Goal: Transaction & Acquisition: Purchase product/service

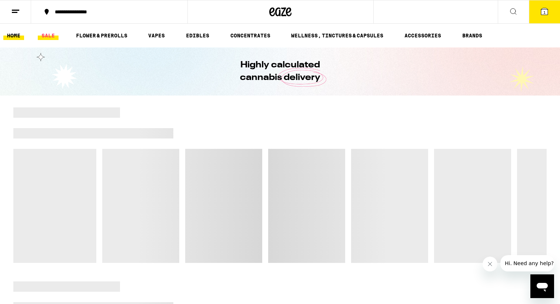
click at [49, 39] on link "SALE" at bounding box center [48, 35] width 21 height 9
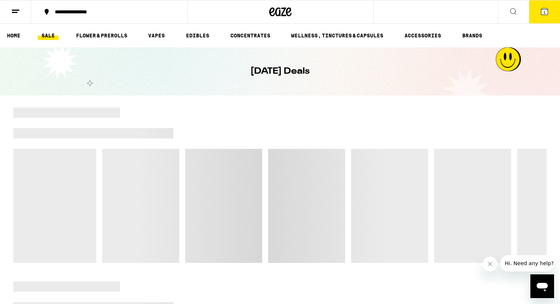
click at [527, 110] on div at bounding box center [333, 112] width 427 height 10
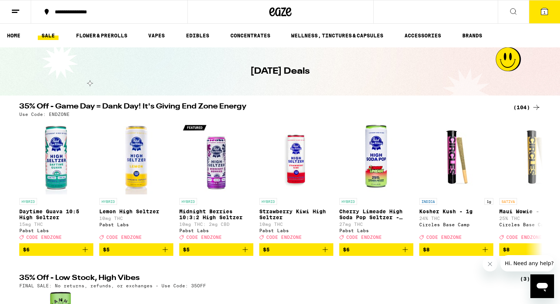
click at [521, 110] on div "(104)" at bounding box center [526, 107] width 27 height 9
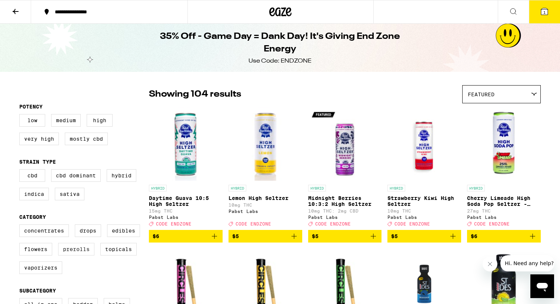
click at [76, 256] on label "Prerolls" at bounding box center [76, 249] width 36 height 13
click at [21, 226] on input "Prerolls" at bounding box center [21, 226] width 0 height 0
checkbox input "true"
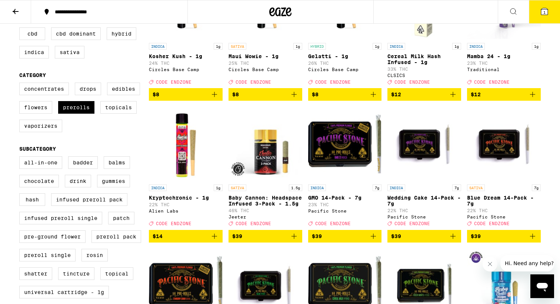
scroll to position [143, 0]
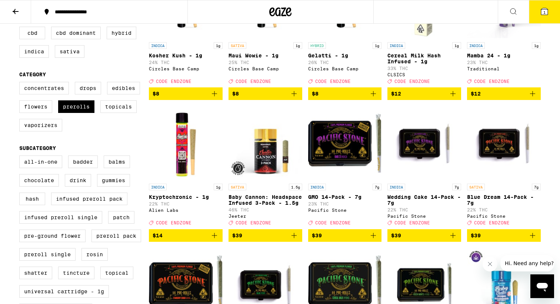
click at [414, 240] on span "$39" at bounding box center [424, 235] width 66 height 9
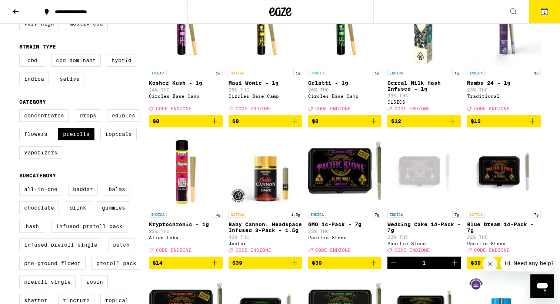
scroll to position [116, 0]
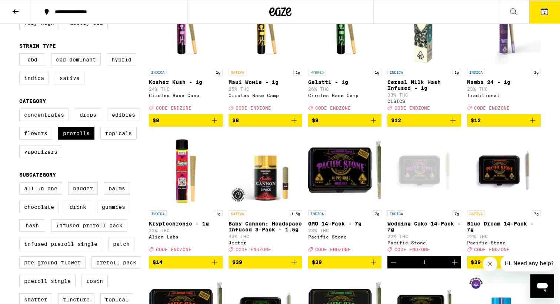
click at [490, 125] on span "$12" at bounding box center [504, 120] width 66 height 9
click at [543, 19] on button "3" at bounding box center [544, 11] width 31 height 23
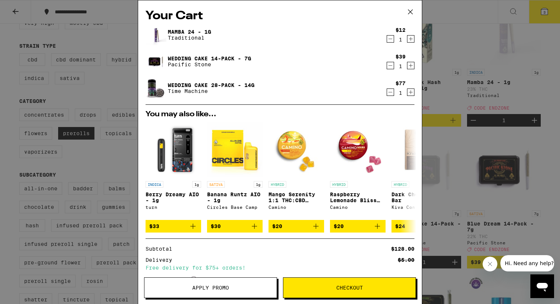
click at [391, 92] on icon "Decrement" at bounding box center [390, 92] width 7 height 9
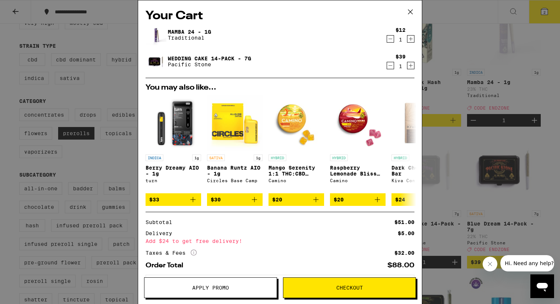
click at [236, 291] on button "Apply Promo" at bounding box center [210, 287] width 133 height 21
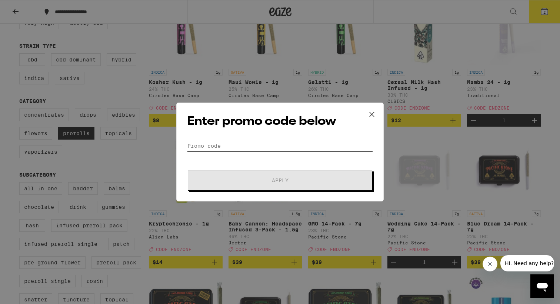
click at [257, 146] on input "Promo Code" at bounding box center [280, 145] width 186 height 11
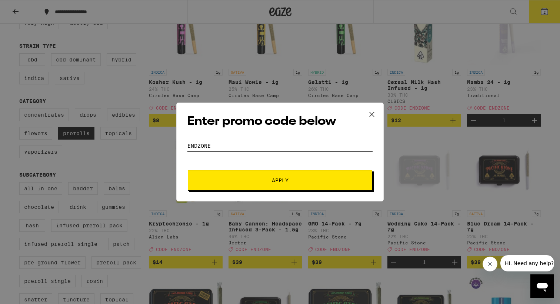
type input "endzone"
click at [188, 170] on button "Apply" at bounding box center [280, 180] width 184 height 21
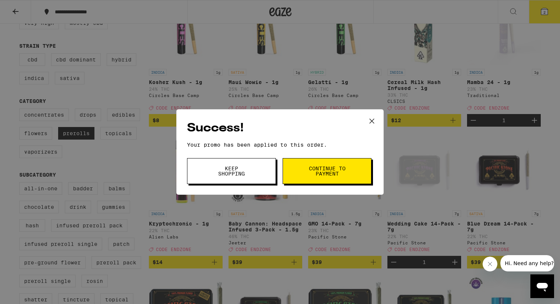
click at [318, 176] on span "Continue to payment" at bounding box center [327, 171] width 38 height 10
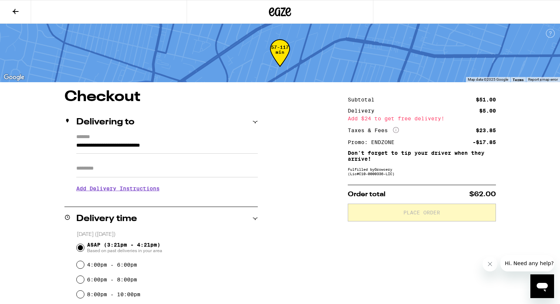
click at [128, 160] on div "Apt/Suite" at bounding box center [167, 166] width 182 height 24
click at [127, 164] on input "Apt/Suite" at bounding box center [167, 169] width 182 height 18
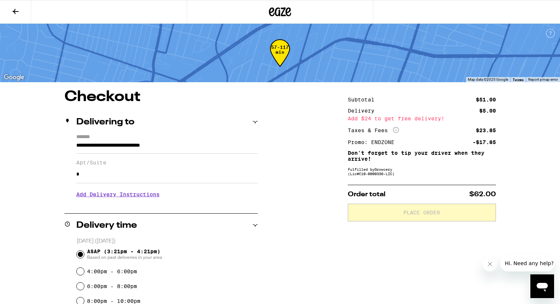
type input "*"
click at [237, 191] on h3 "Add Delivery Instructions" at bounding box center [167, 194] width 182 height 17
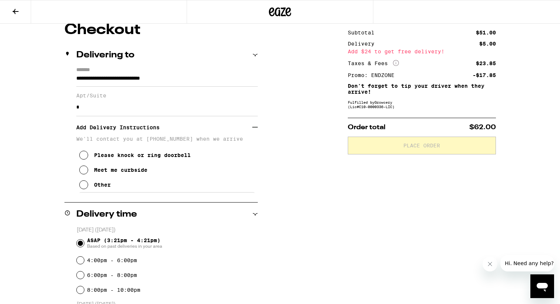
scroll to position [66, 0]
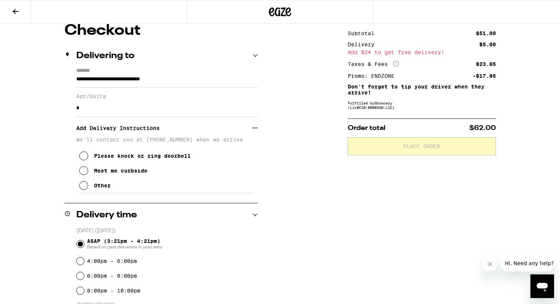
click at [133, 159] on div "Please knock or ring doorbell" at bounding box center [142, 156] width 97 height 6
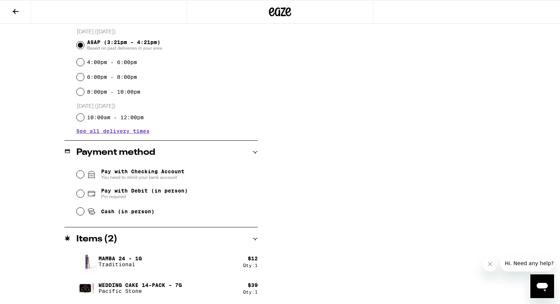
scroll to position [266, 0]
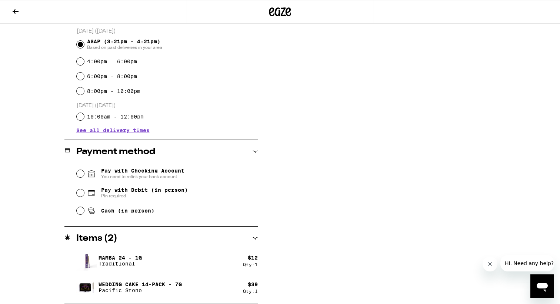
click at [133, 186] on div "Pay with Debit (in person) Pin required" at bounding box center [167, 192] width 181 height 19
click at [133, 191] on span "Pay with Debit (in person)" at bounding box center [144, 190] width 87 height 6
click at [84, 191] on input "Pay with Debit (in person) Pin required" at bounding box center [80, 192] width 7 height 7
radio input "true"
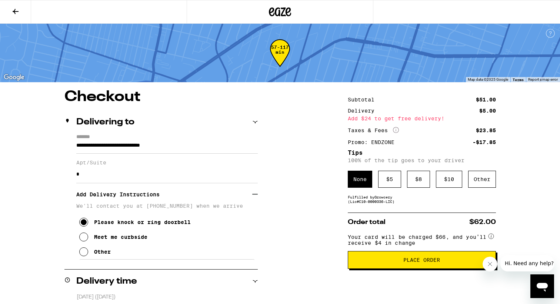
scroll to position [24, 0]
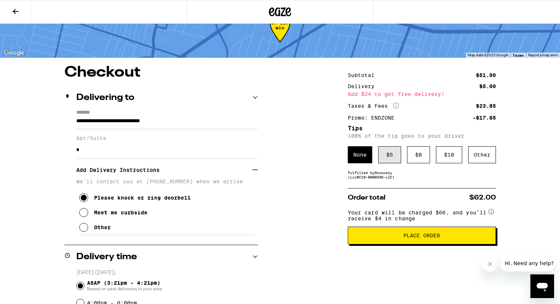
click at [383, 163] on div "$ 5" at bounding box center [389, 154] width 23 height 17
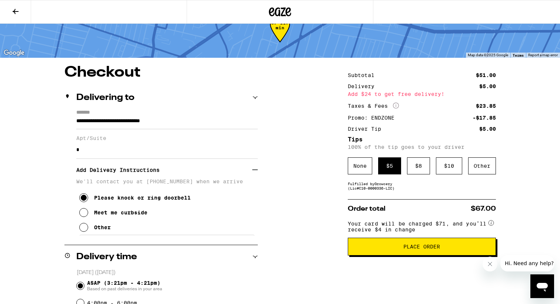
click at [366, 249] on span "Place Order" at bounding box center [422, 246] width 136 height 5
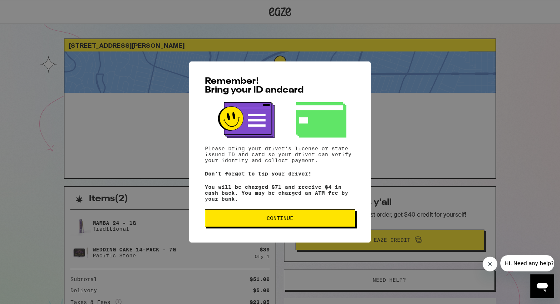
click at [286, 211] on div "Remember! Bring your ID and card Please bring your driver's license or state is…" at bounding box center [280, 151] width 182 height 181
click at [286, 221] on span "Continue" at bounding box center [280, 218] width 27 height 5
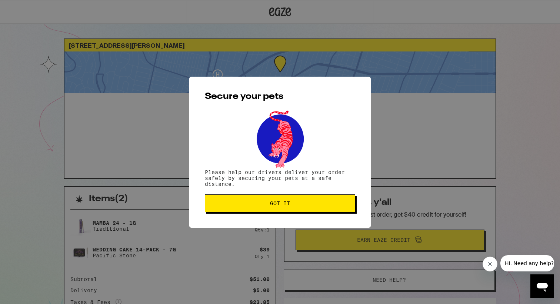
click at [276, 206] on span "Got it" at bounding box center [280, 203] width 20 height 5
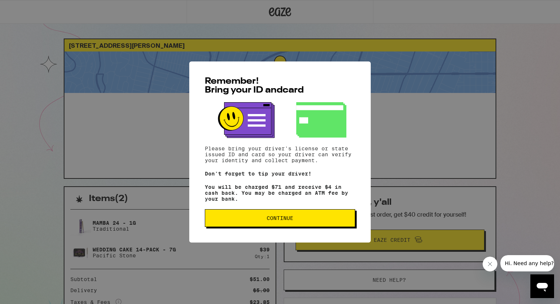
click at [238, 218] on button "Continue" at bounding box center [280, 218] width 150 height 18
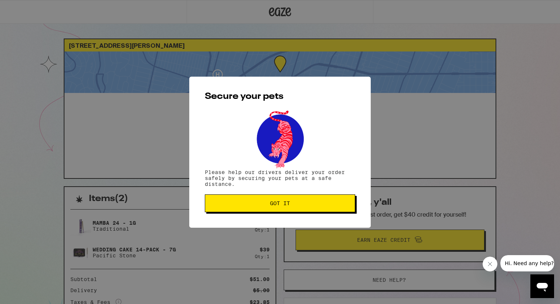
click at [240, 199] on button "Got it" at bounding box center [280, 203] width 150 height 18
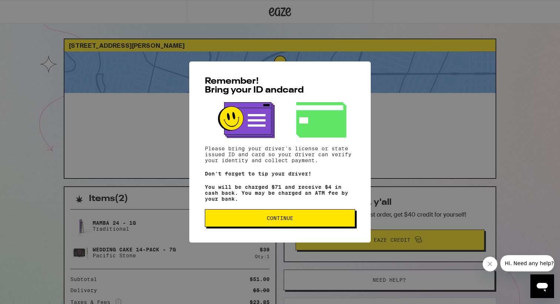
click at [267, 221] on span "Continue" at bounding box center [280, 218] width 27 height 5
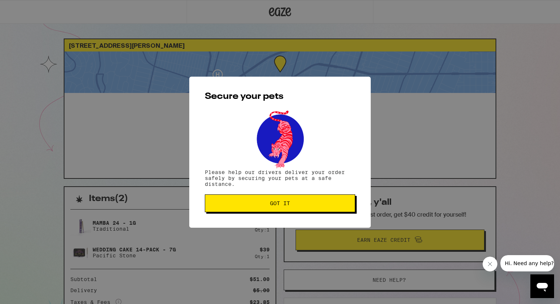
click at [267, 205] on span "Got it" at bounding box center [280, 203] width 138 height 5
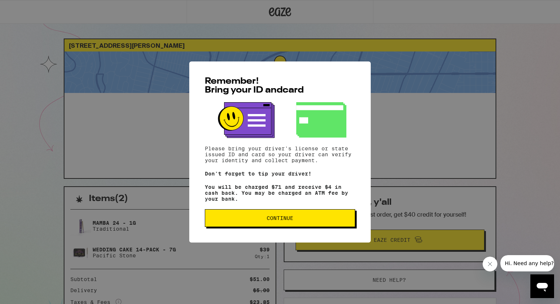
click at [250, 213] on button "Continue" at bounding box center [280, 218] width 150 height 18
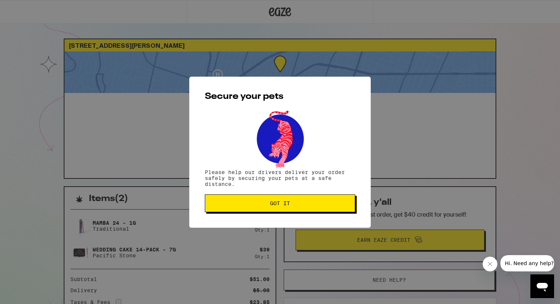
click at [251, 212] on button "Got it" at bounding box center [280, 203] width 150 height 18
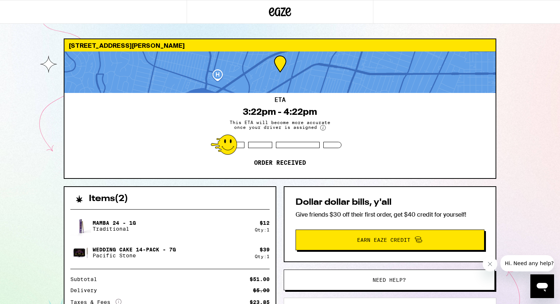
click at [553, 169] on div "1837 S Marvin Ave Los Angeles 90019 ETA 3:22pm - 4:22pm This ETA will become mo…" at bounding box center [280, 210] width 560 height 420
click at [515, 264] on span "Hi. Need any help?" at bounding box center [529, 263] width 49 height 6
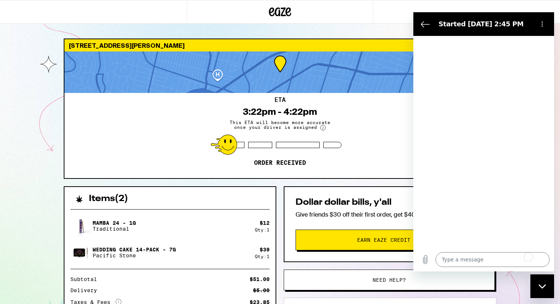
click at [540, 28] on button "Options menu" at bounding box center [542, 24] width 15 height 15
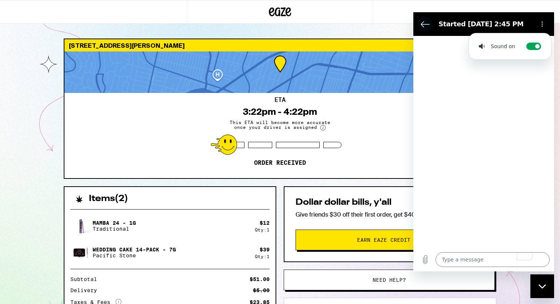
click at [425, 23] on icon "Back to the conversation list" at bounding box center [425, 24] width 9 height 9
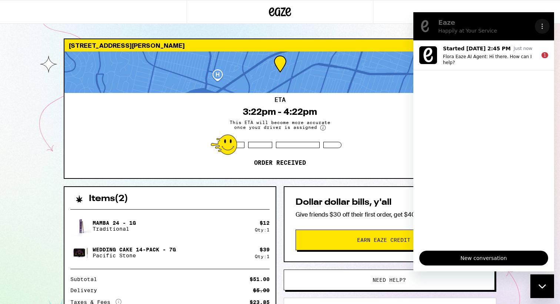
click at [547, 29] on button "Options menu" at bounding box center [542, 26] width 15 height 15
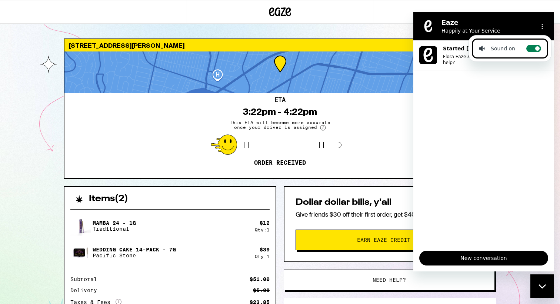
click at [528, 48] on label "Toggle sound notifications" at bounding box center [533, 48] width 15 height 7
click at [528, 48] on input "Toggle sound notifications" at bounding box center [533, 48] width 15 height 7
checkbox input "false"
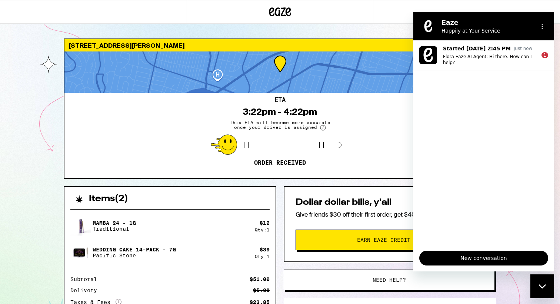
click at [377, 147] on div "ETA 3:22pm - 4:22pm This ETA will become more accurate once your driver is assi…" at bounding box center [279, 135] width 431 height 85
click at [545, 276] on div "Close messaging window" at bounding box center [542, 286] width 22 height 22
